Goal: Transaction & Acquisition: Purchase product/service

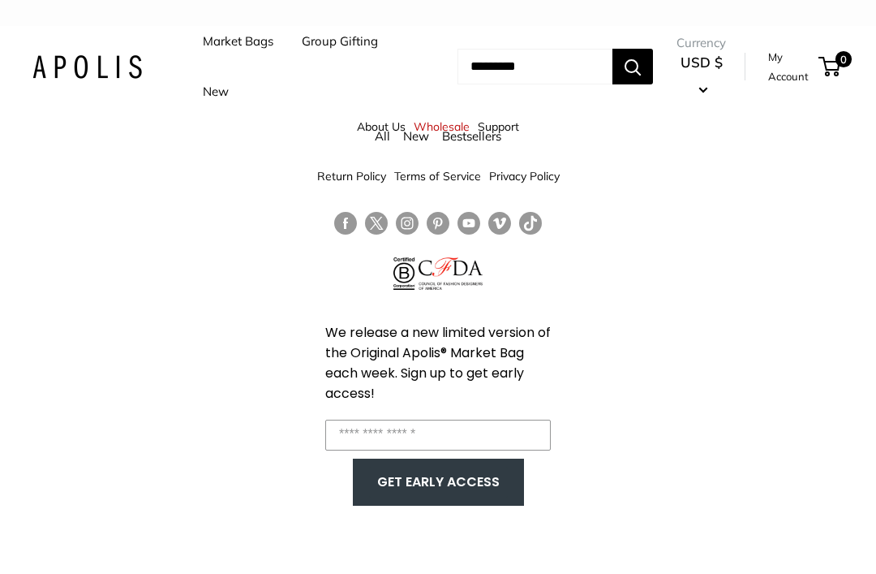
click at [473, 83] on input "Search..." at bounding box center [535, 67] width 155 height 36
type input "**********"
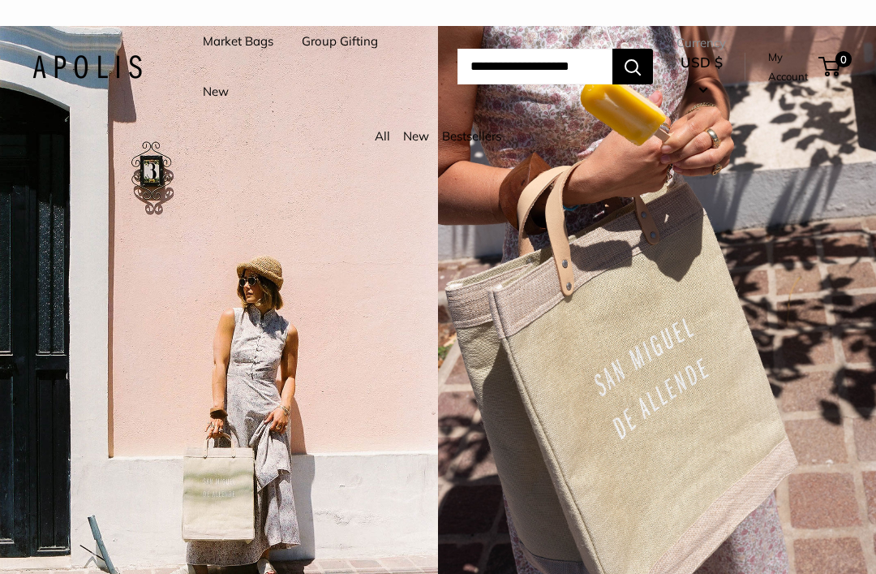
click at [241, 50] on link "Market Bags" at bounding box center [238, 41] width 71 height 23
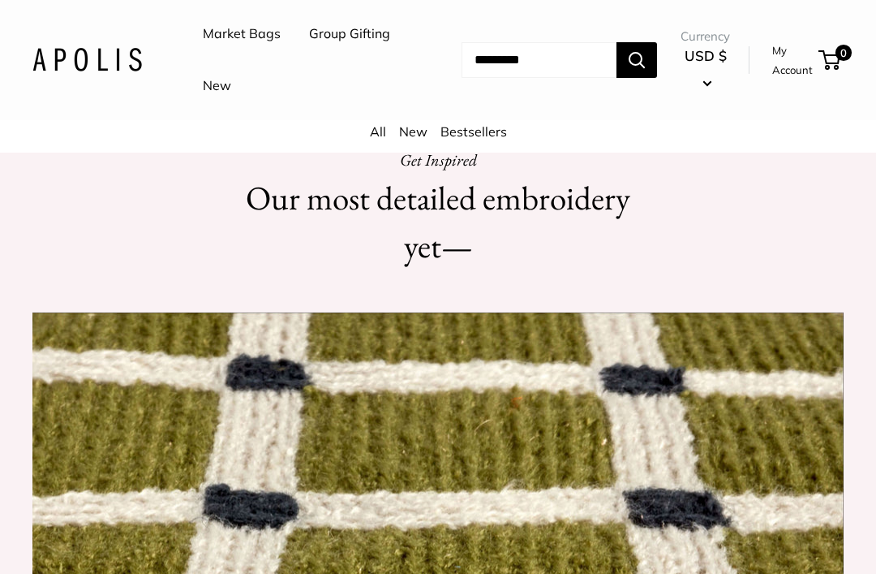
scroll to position [1197, 0]
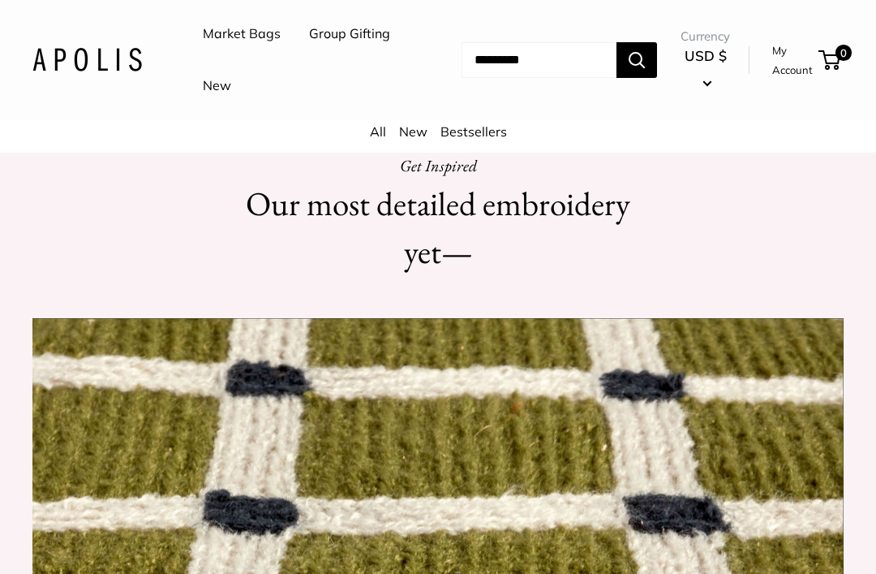
click at [404, 136] on link "New" at bounding box center [413, 131] width 28 height 16
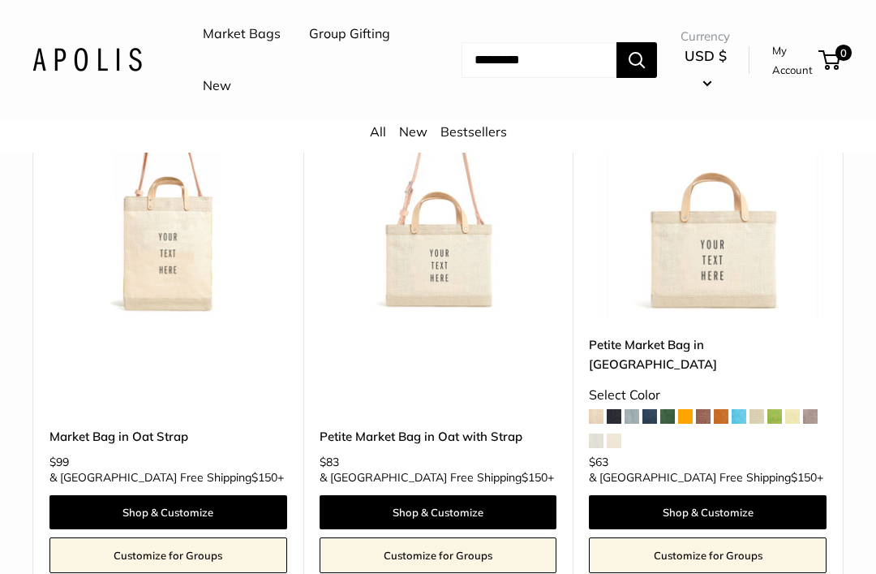
scroll to position [276, 0]
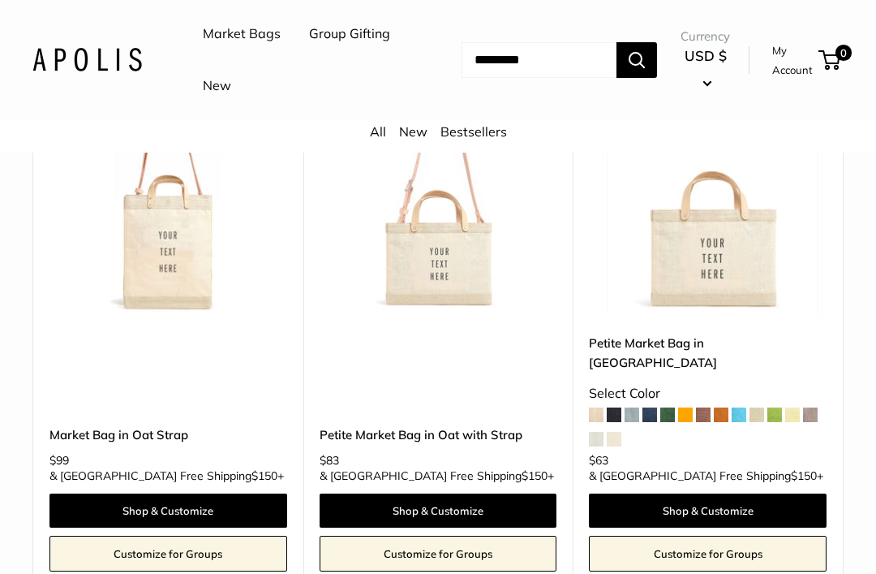
click at [692, 407] on span at bounding box center [685, 414] width 15 height 15
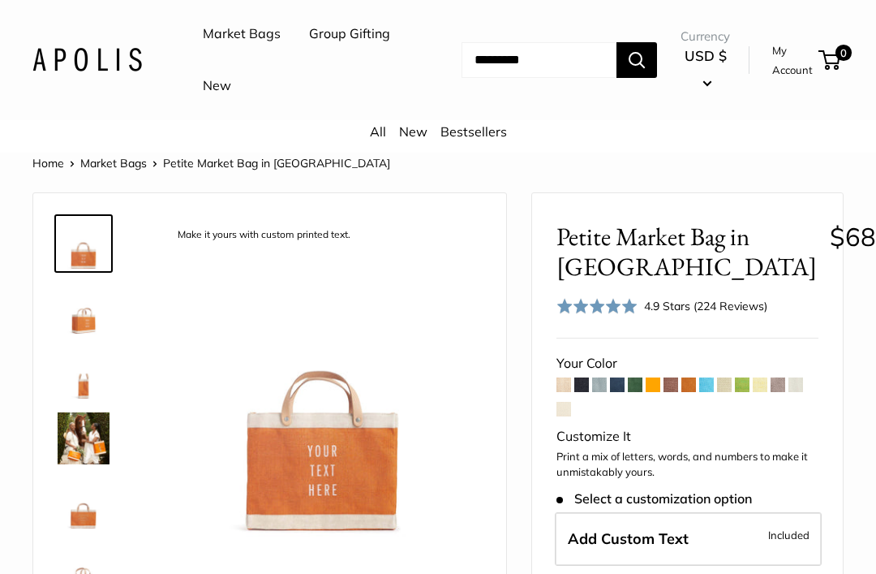
click at [240, 37] on link "Market Bags" at bounding box center [242, 34] width 78 height 24
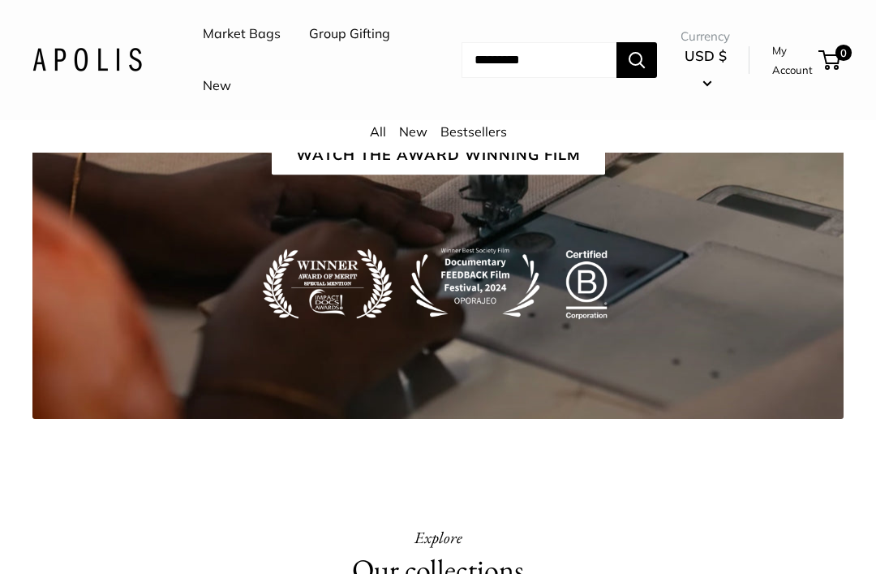
scroll to position [2495, 0]
click at [420, 133] on link "New" at bounding box center [413, 131] width 28 height 16
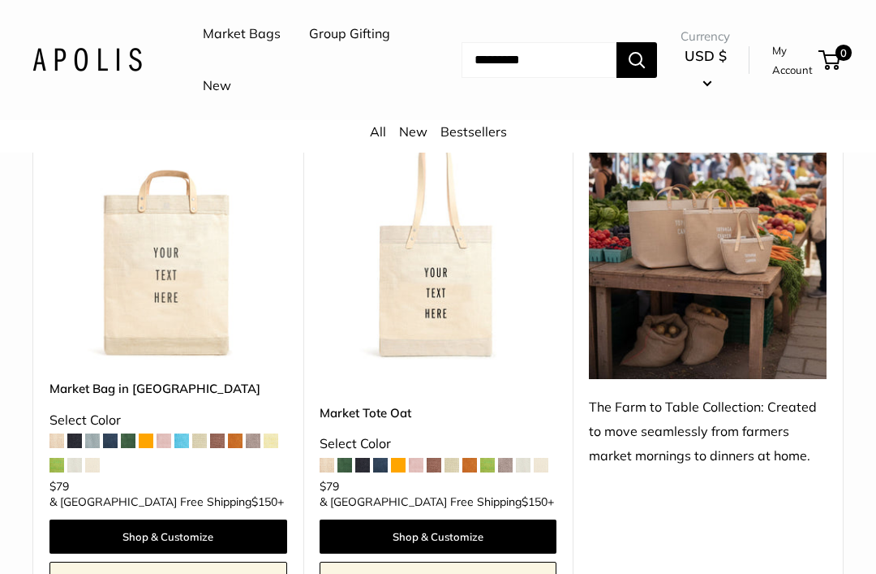
scroll to position [779, 0]
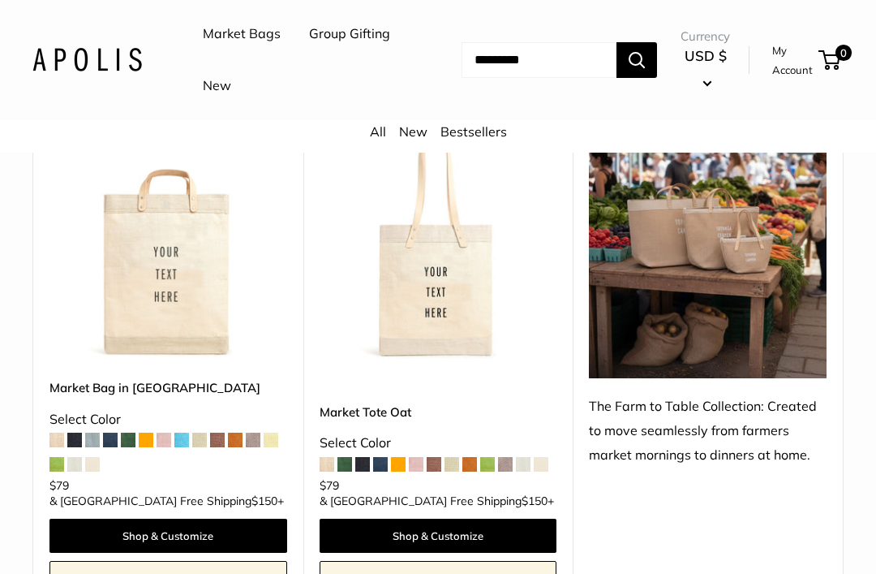
click at [74, 432] on span at bounding box center [74, 439] width 15 height 15
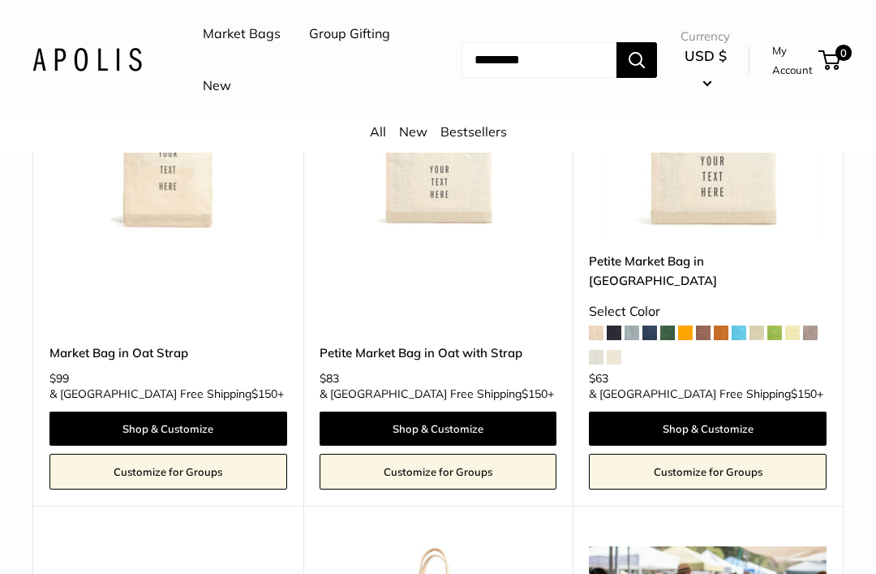
scroll to position [354, 0]
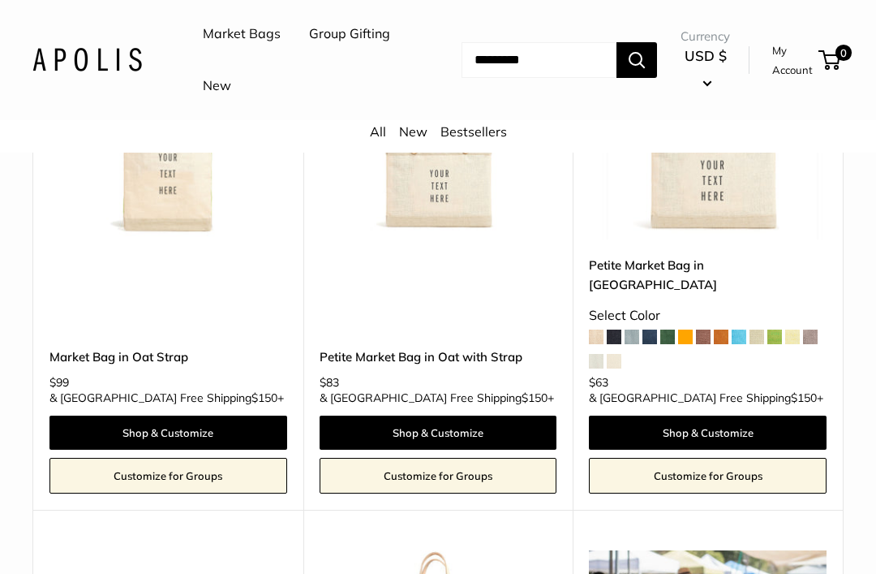
click at [465, 136] on link "Bestsellers" at bounding box center [474, 131] width 67 height 16
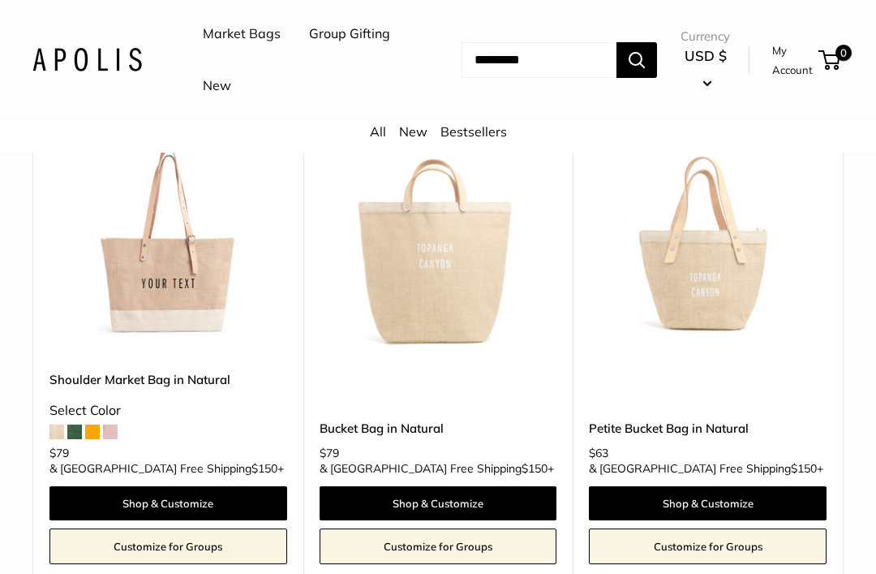
scroll to position [776, 0]
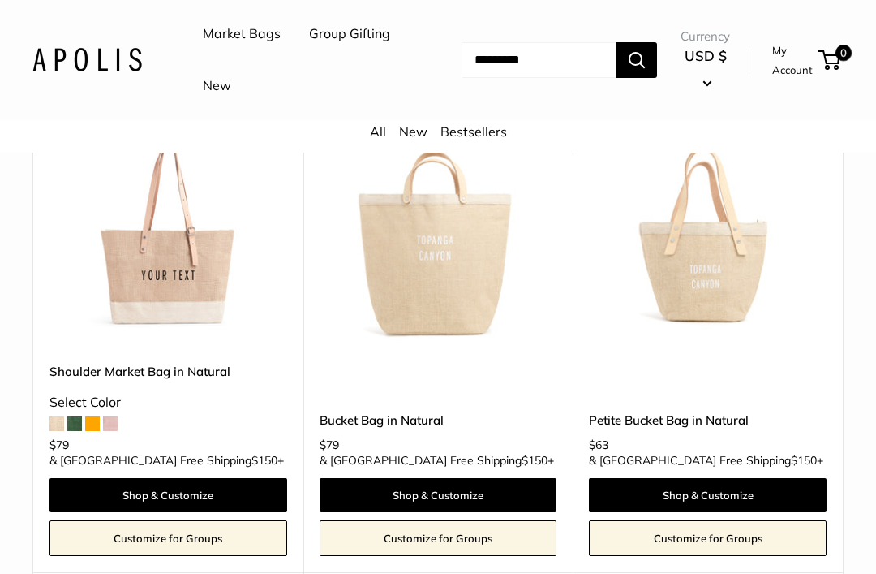
click at [204, 520] on link "Customize for Groups" at bounding box center [168, 538] width 238 height 36
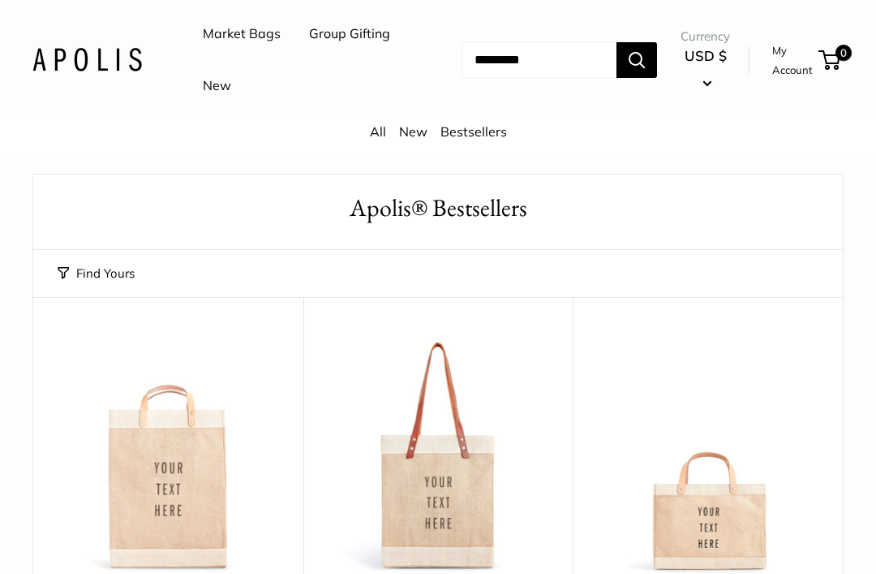
scroll to position [0, 0]
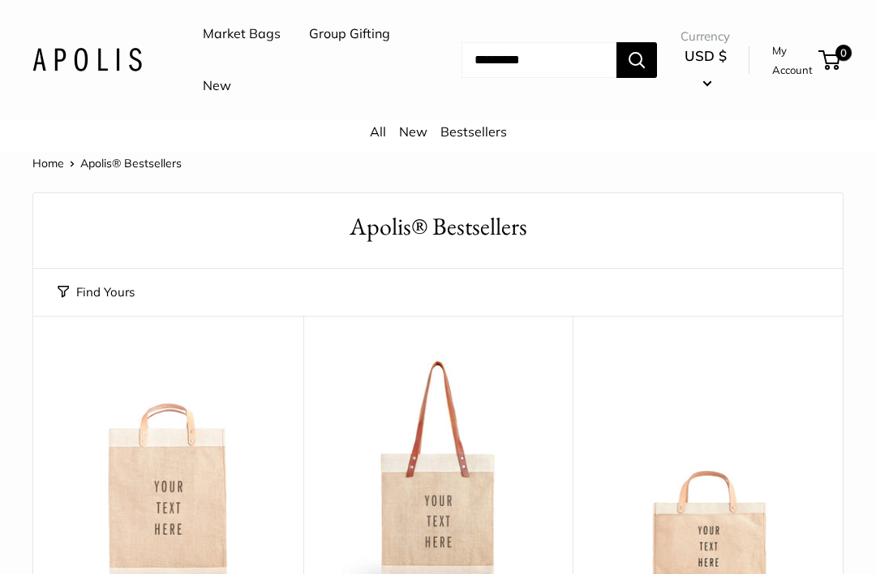
click at [472, 66] on input "Search..." at bounding box center [539, 60] width 155 height 36
type input "**"
click at [580, 135] on link "View all results" at bounding box center [539, 123] width 155 height 39
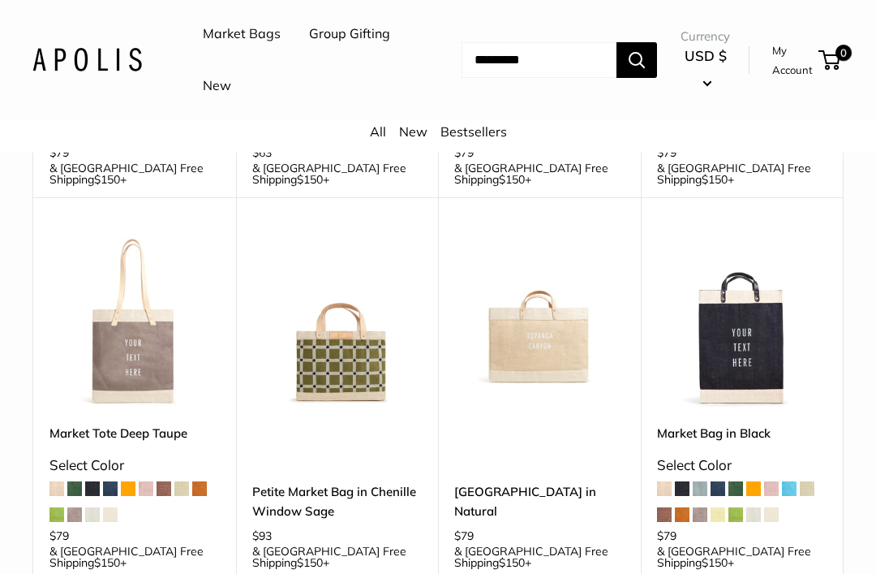
scroll to position [1692, 0]
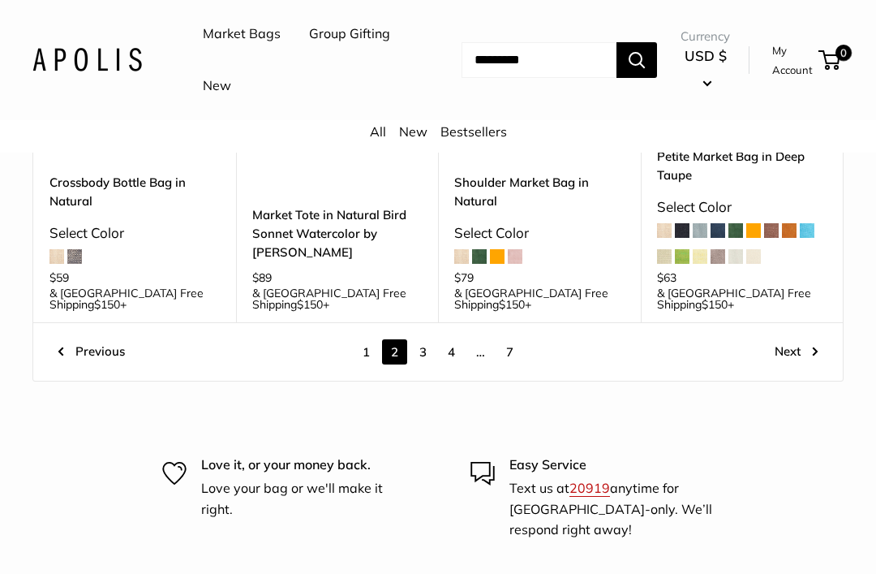
scroll to position [2385, 0]
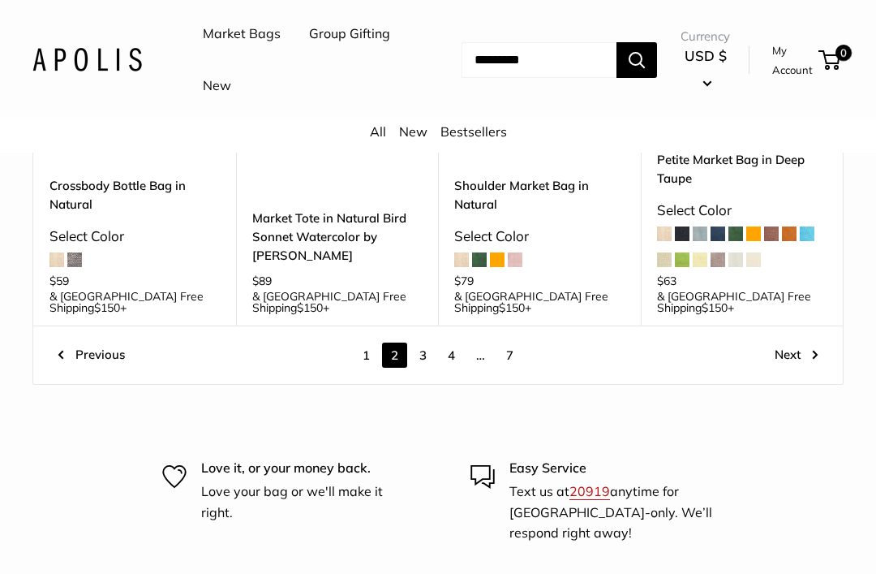
click at [426, 343] on link "3" at bounding box center [423, 355] width 25 height 25
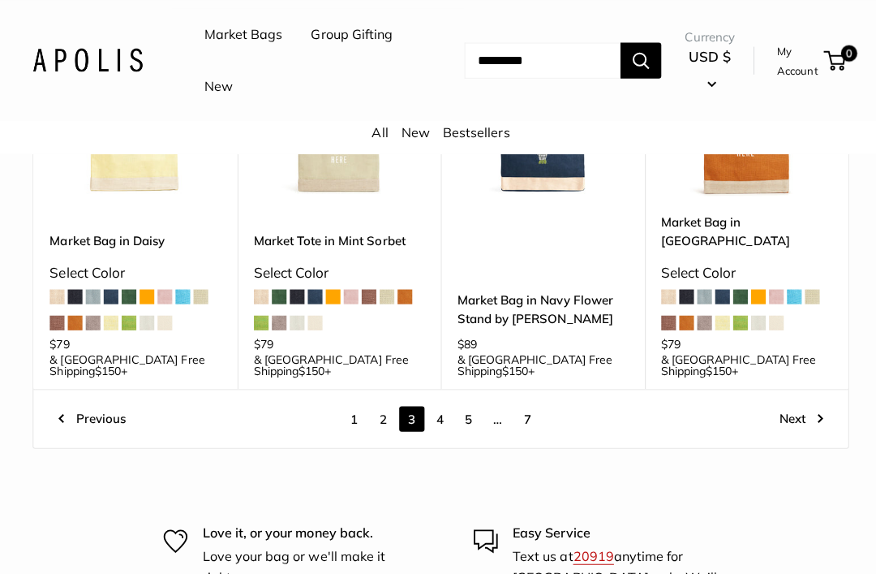
scroll to position [2270, 0]
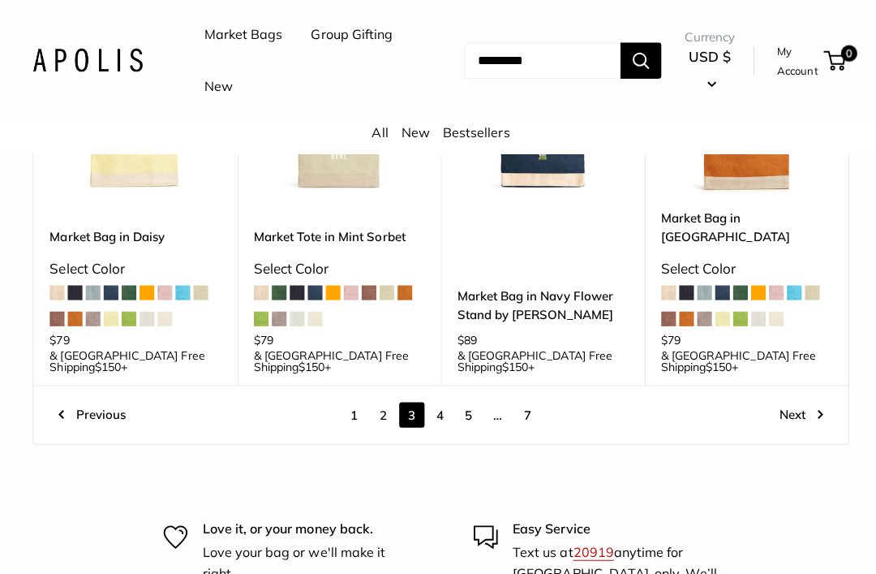
click at [441, 399] on link "4" at bounding box center [437, 411] width 25 height 25
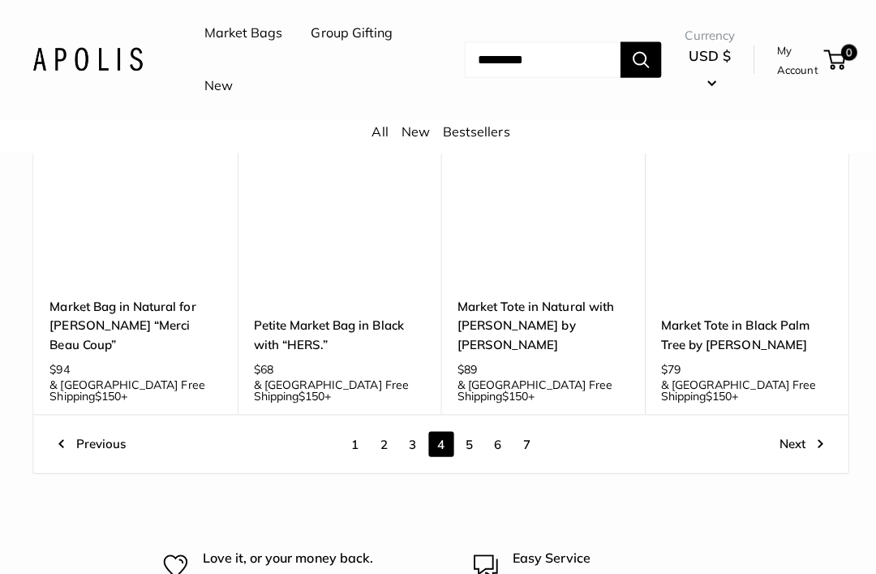
scroll to position [2015, 0]
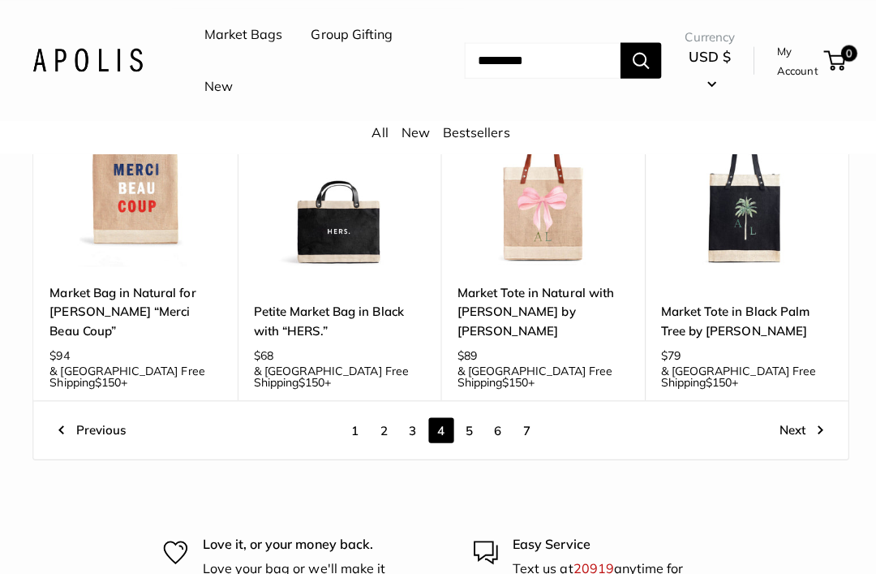
click at [471, 415] on link "5" at bounding box center [466, 427] width 25 height 25
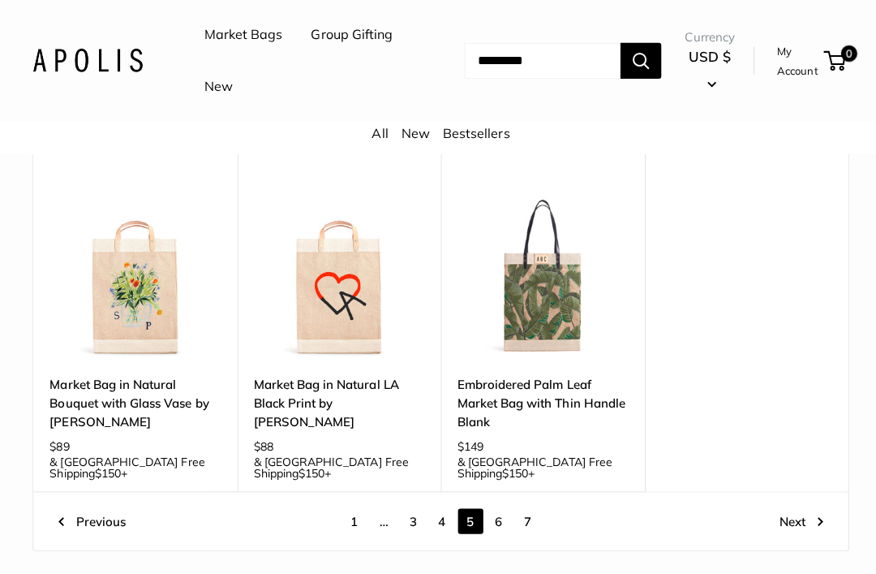
click at [497, 505] on link "6" at bounding box center [496, 517] width 25 height 25
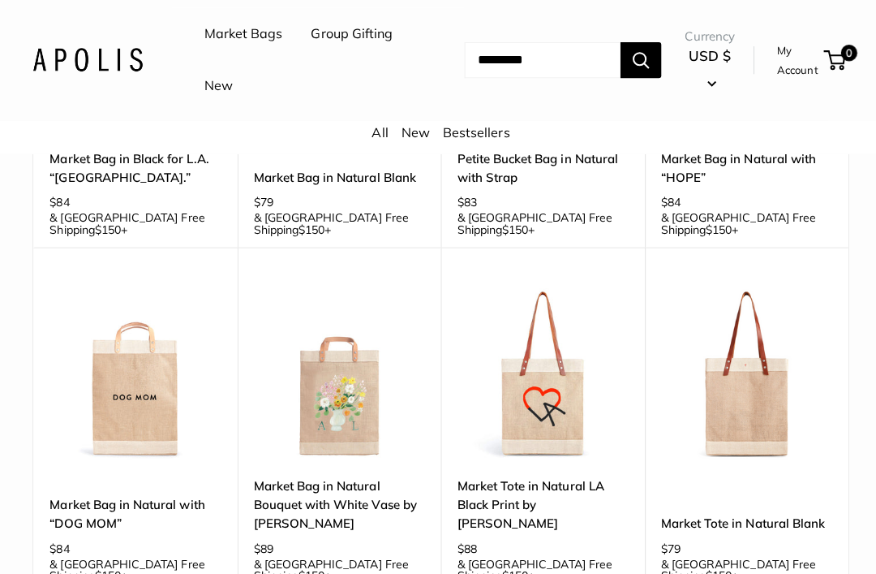
scroll to position [1083, 0]
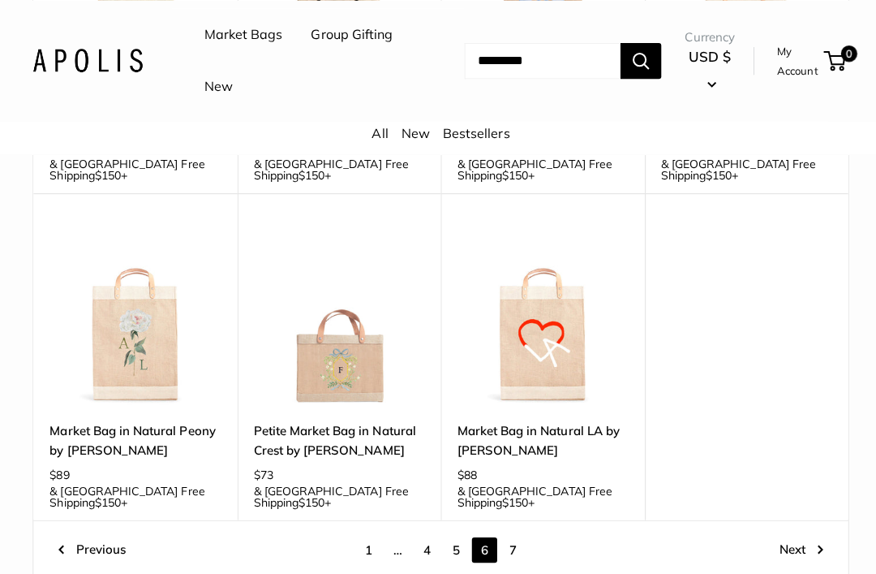
click at [511, 533] on link "7" at bounding box center [509, 545] width 25 height 25
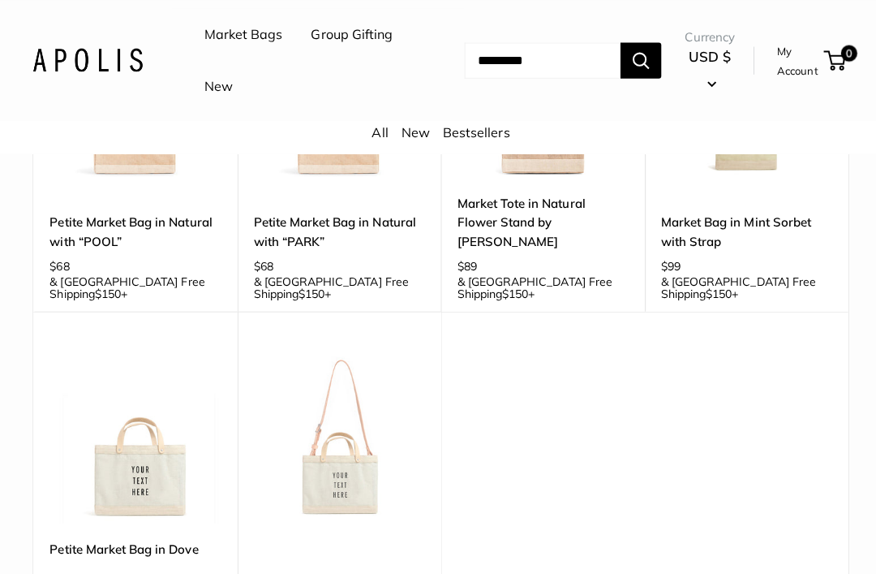
scroll to position [1814, 0]
